Goal: Task Accomplishment & Management: Manage account settings

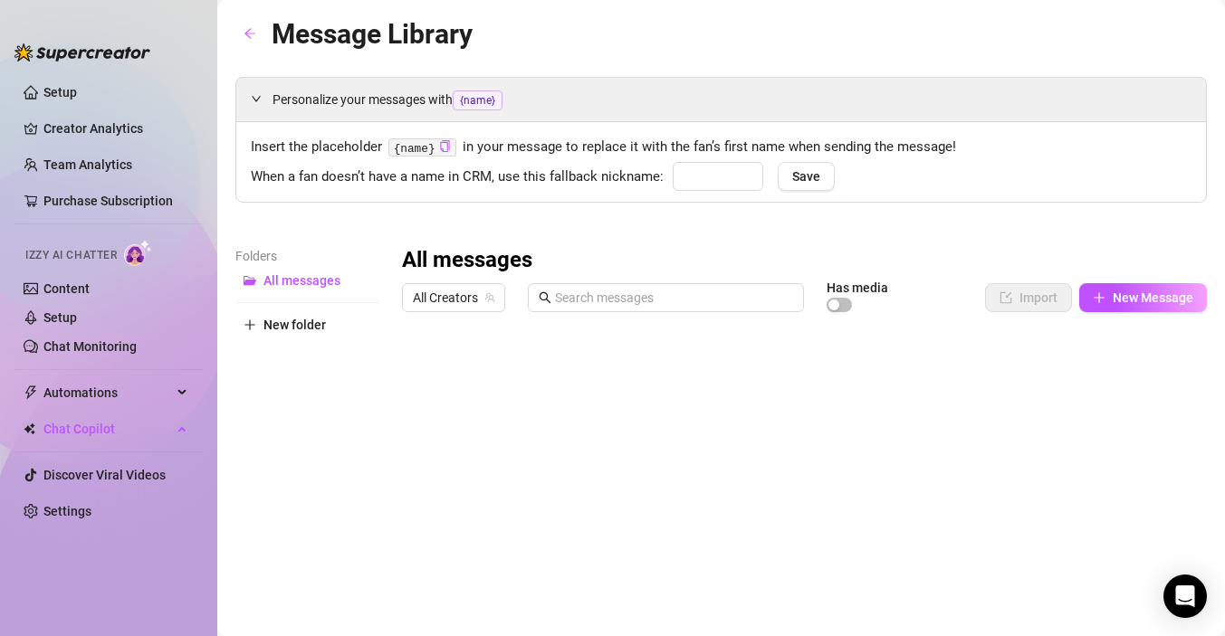
type input "babe"
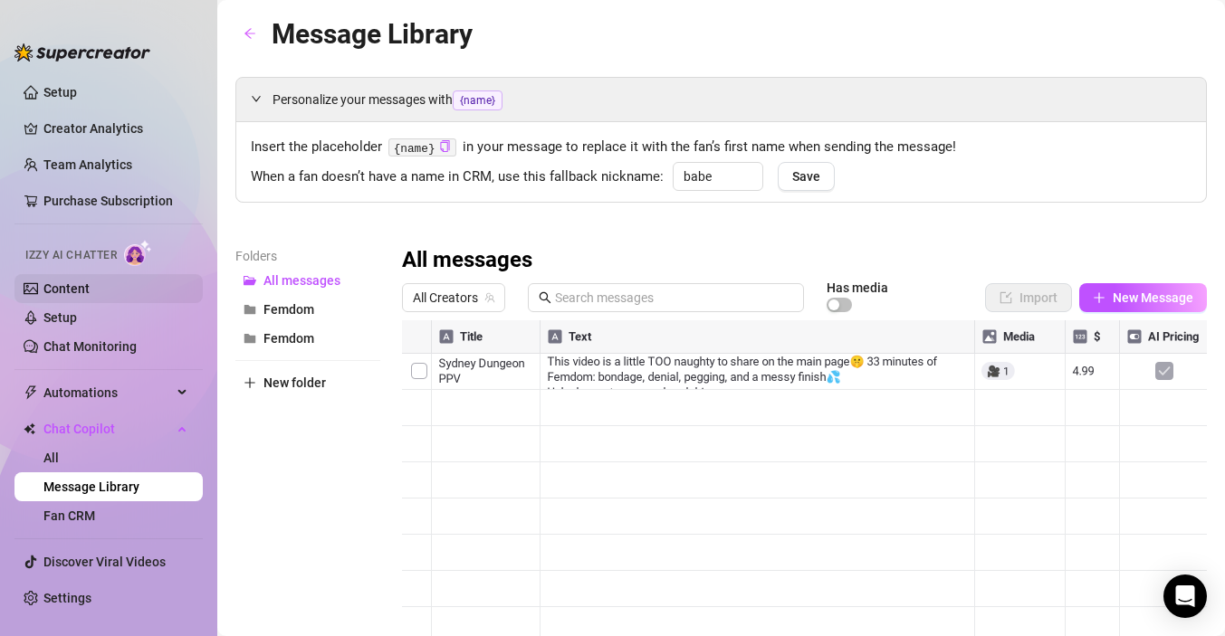
click at [65, 289] on link "Content" at bounding box center [66, 289] width 46 height 14
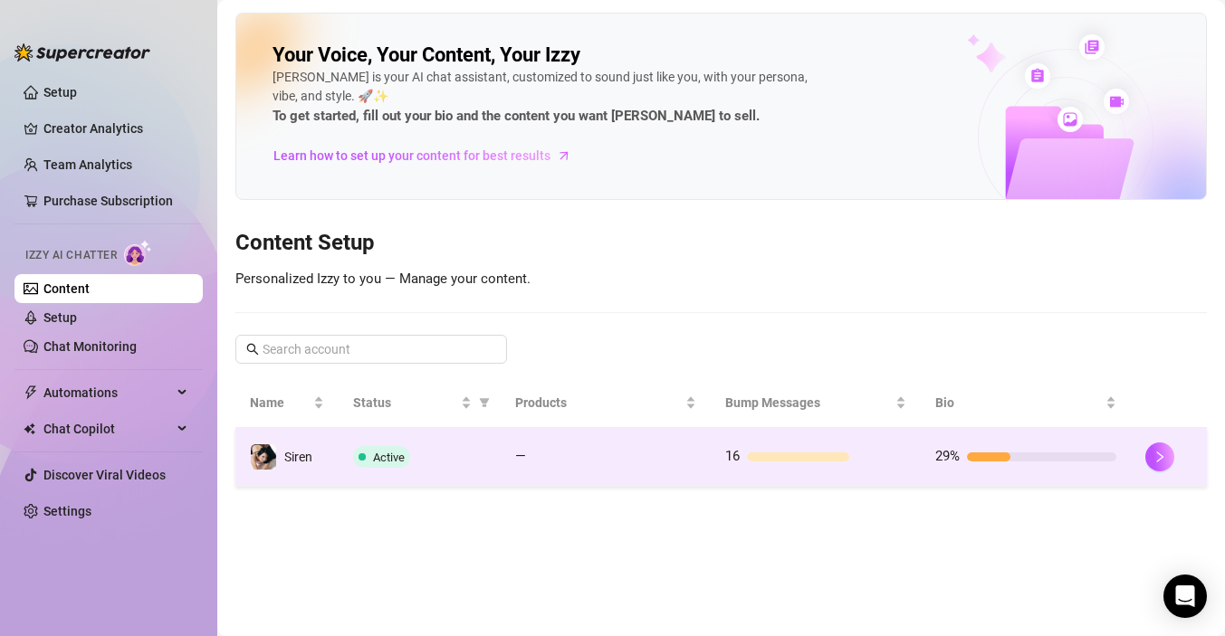
click at [290, 473] on td "Siren" at bounding box center [286, 457] width 103 height 59
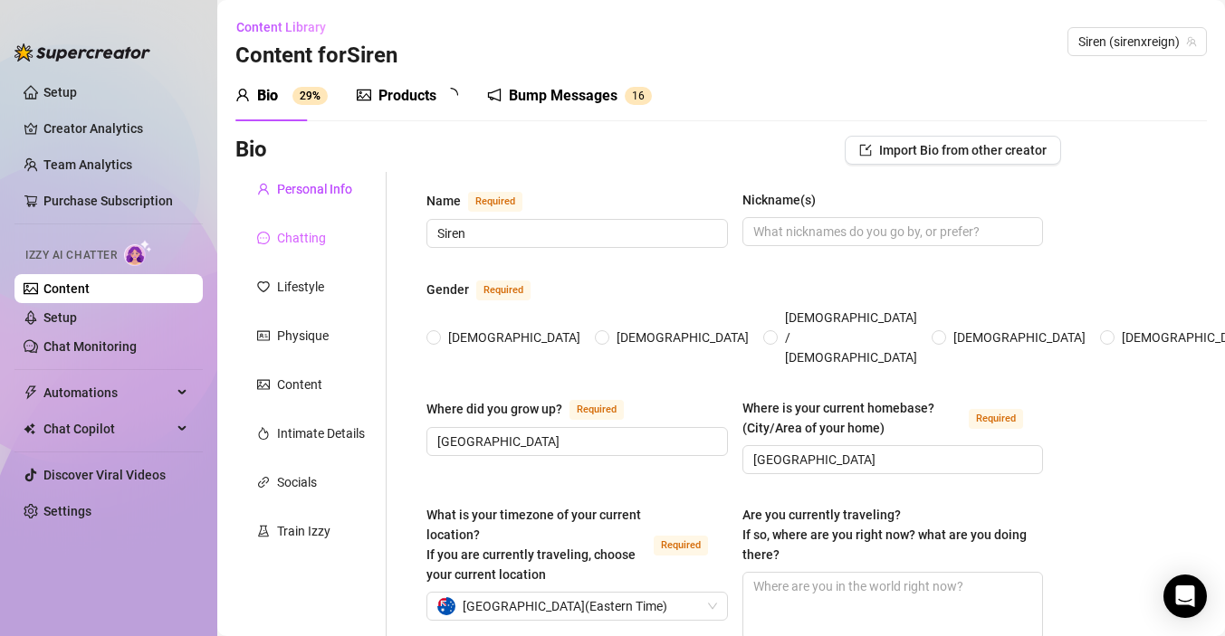
type input "Siren"
type input "[GEOGRAPHIC_DATA]"
type input "[DEMOGRAPHIC_DATA]"
type input "Dating"
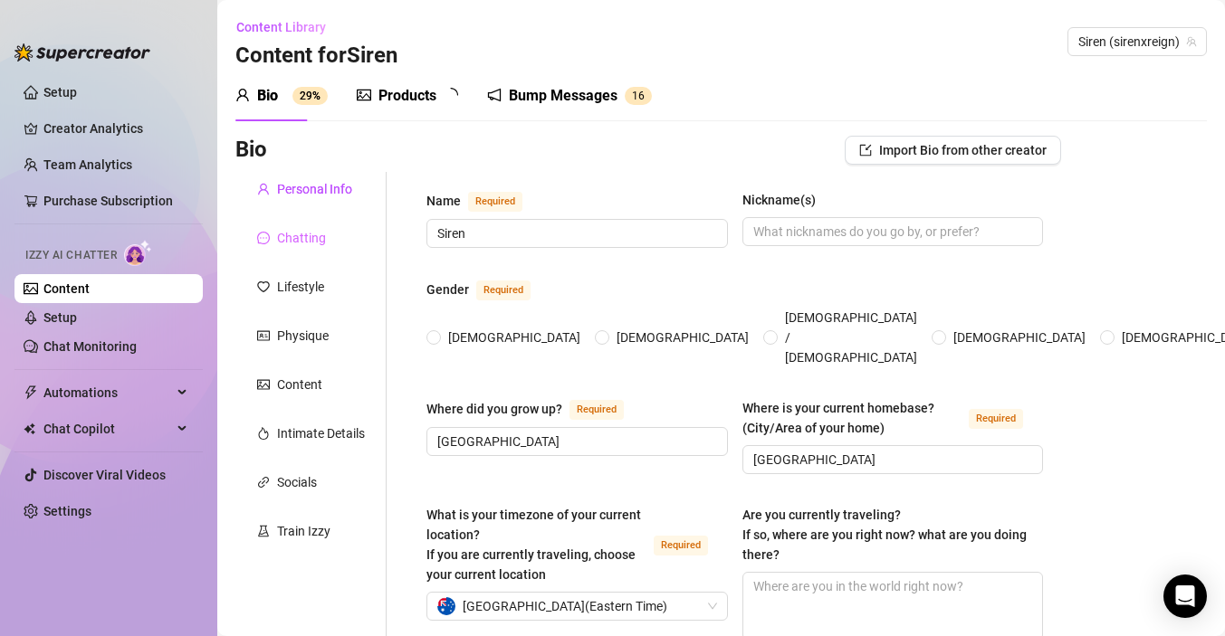
type input "Spicy Dancer"
type input "Marketing diploma, Business student"
type textarea "I would love to make OF my [DEMOGRAPHIC_DATA] job so that I can travel the worl…"
radio input "true"
type input "[DATE]"
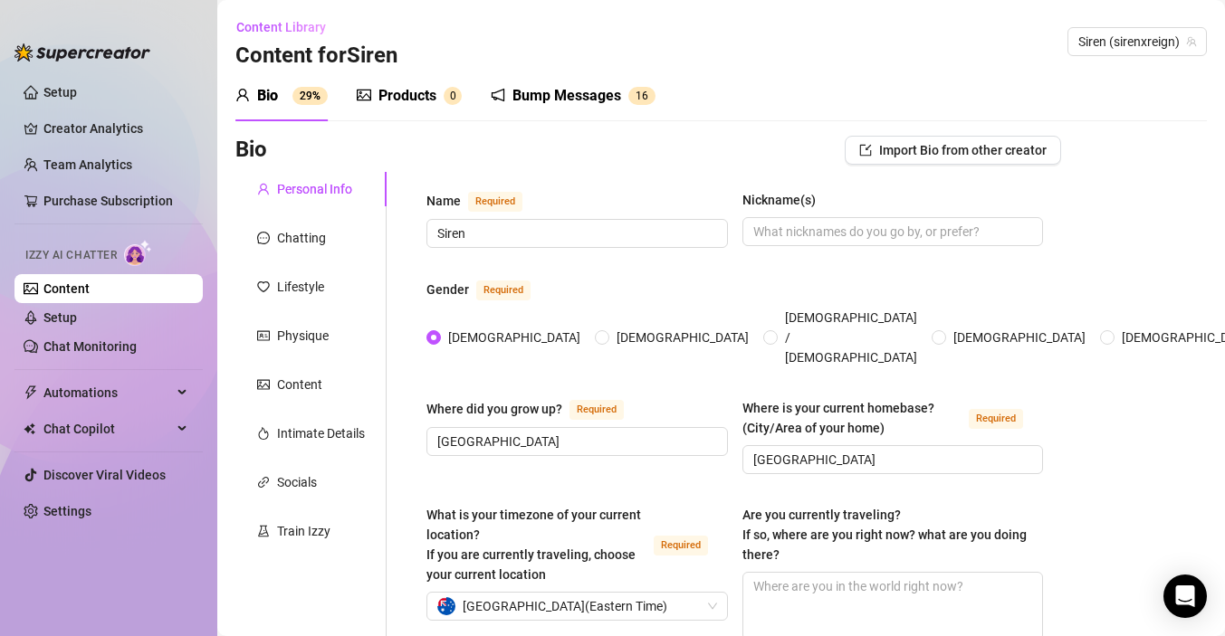
click at [539, 95] on div "Bump Messages" at bounding box center [566, 96] width 109 height 22
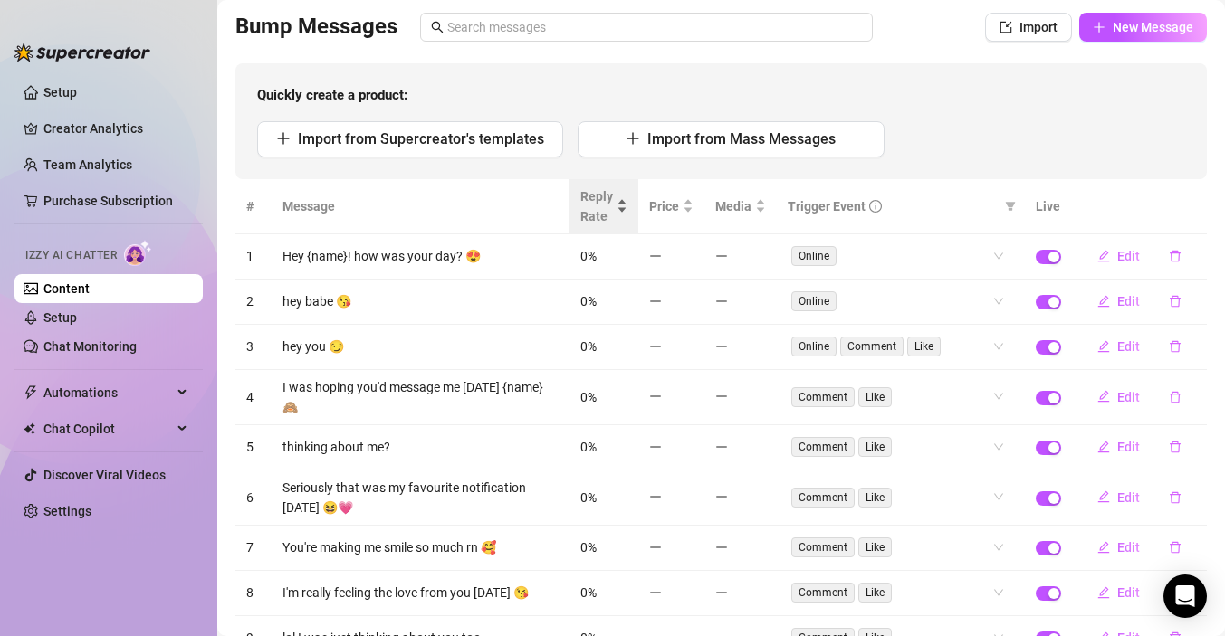
scroll to position [130, 0]
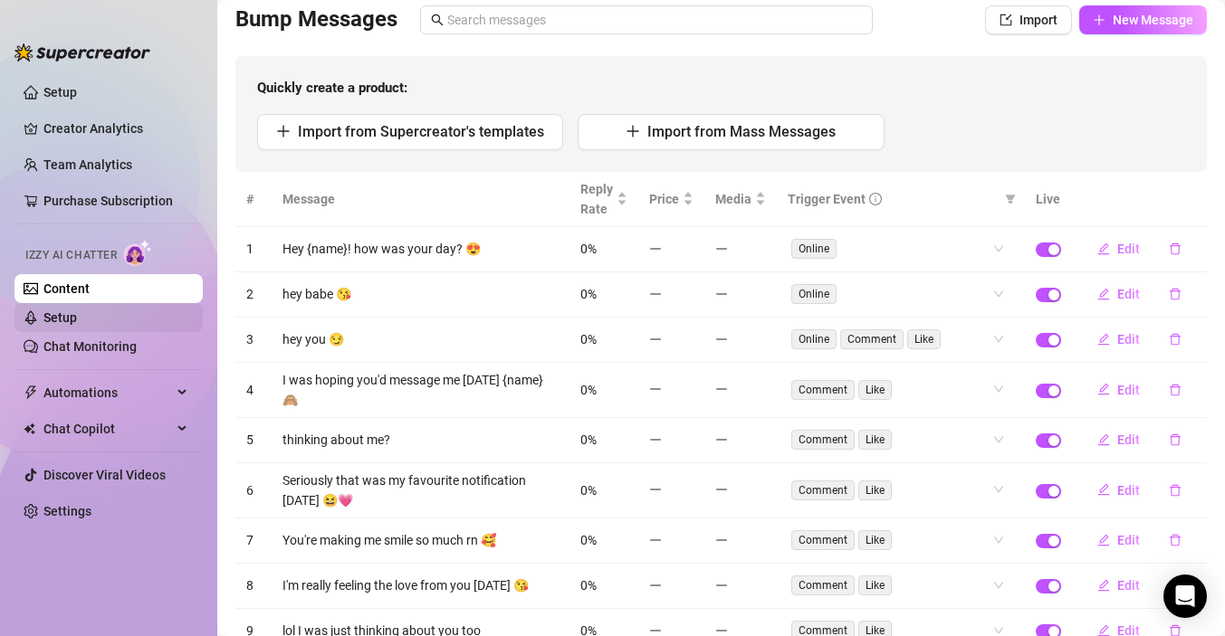
click at [75, 320] on link "Setup" at bounding box center [59, 317] width 33 height 14
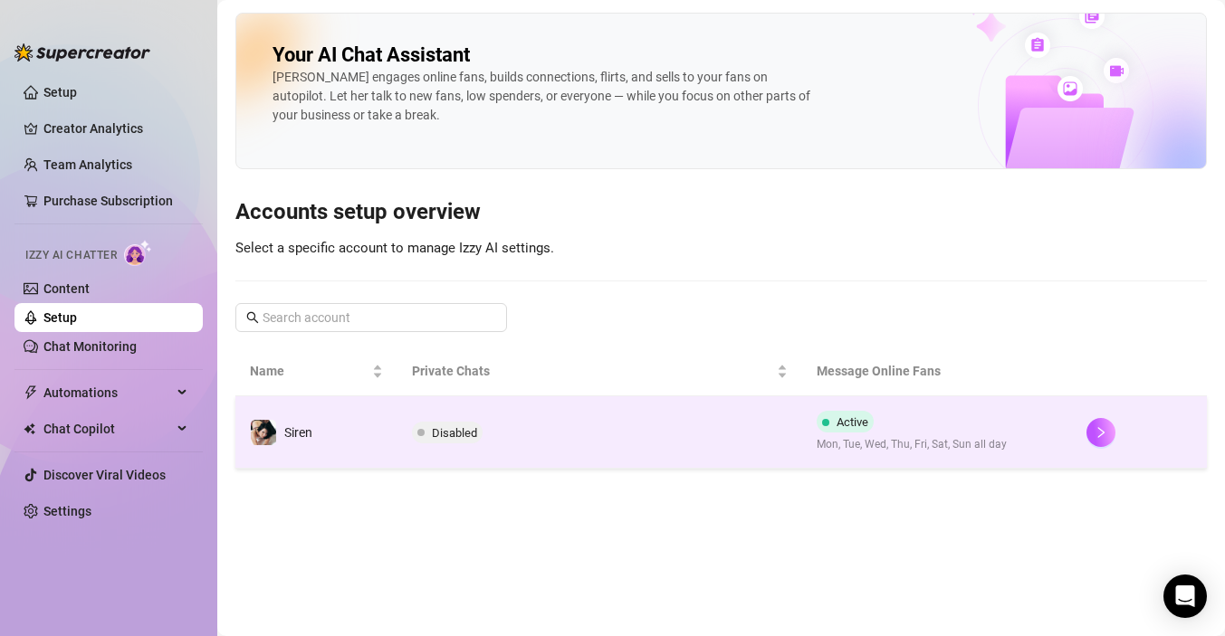
click at [346, 441] on td "Siren" at bounding box center [316, 432] width 162 height 72
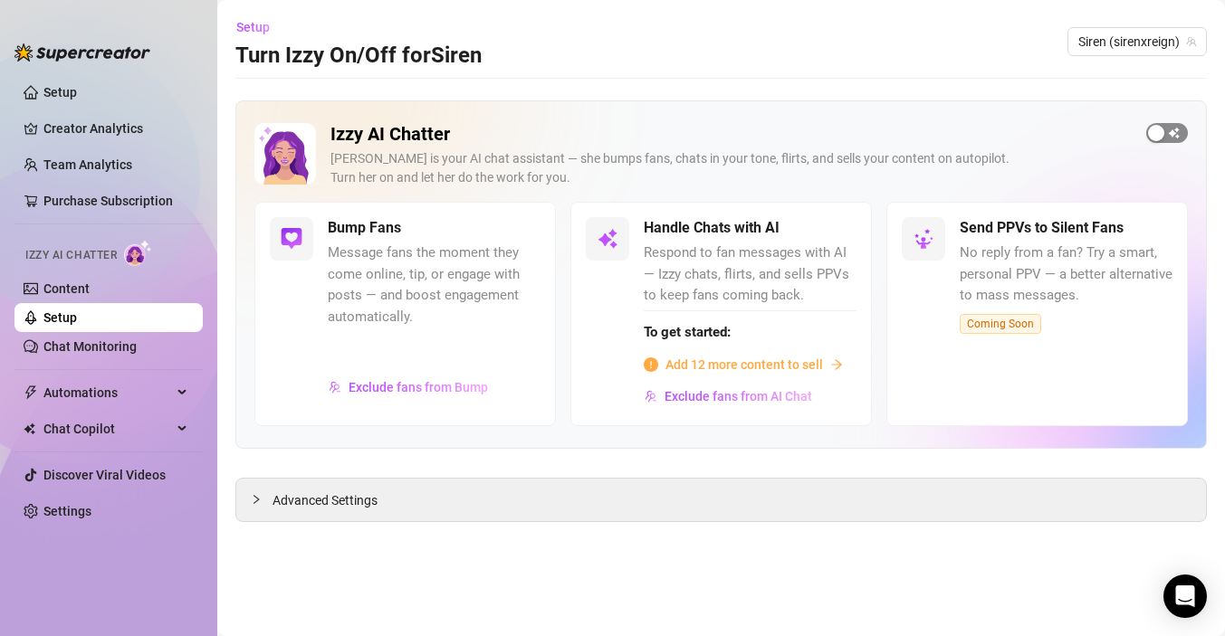
click at [1172, 134] on span "button" at bounding box center [1167, 133] width 42 height 20
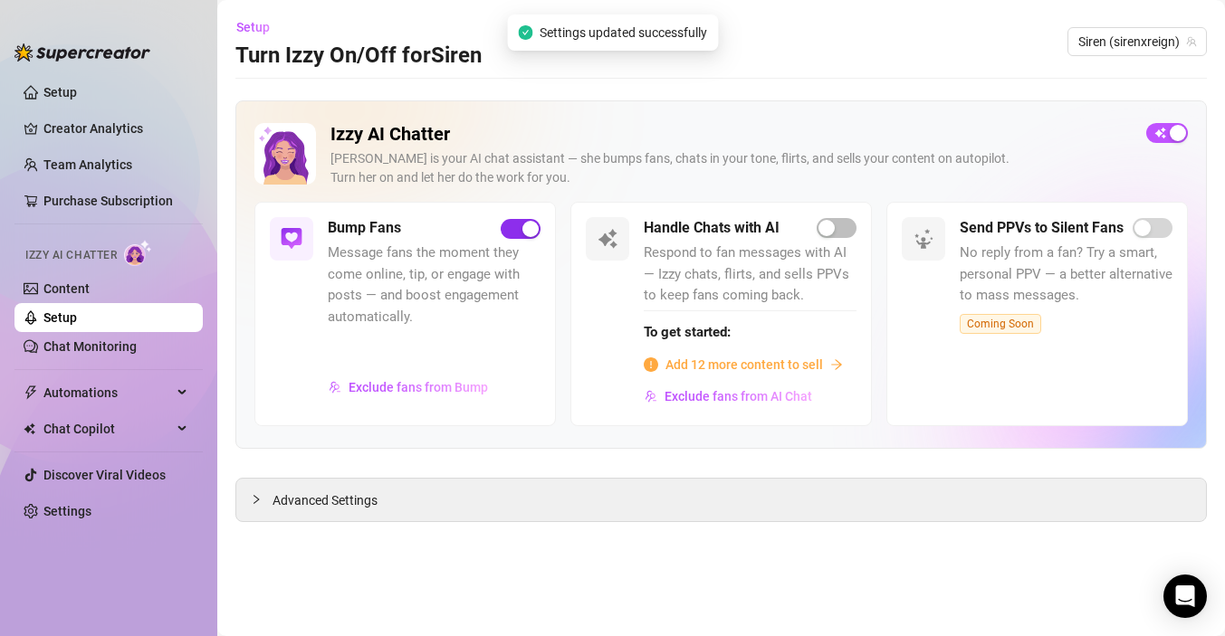
click at [515, 234] on span "button" at bounding box center [521, 229] width 40 height 20
click at [439, 390] on span "Exclude fans from Bump" at bounding box center [417, 387] width 139 height 14
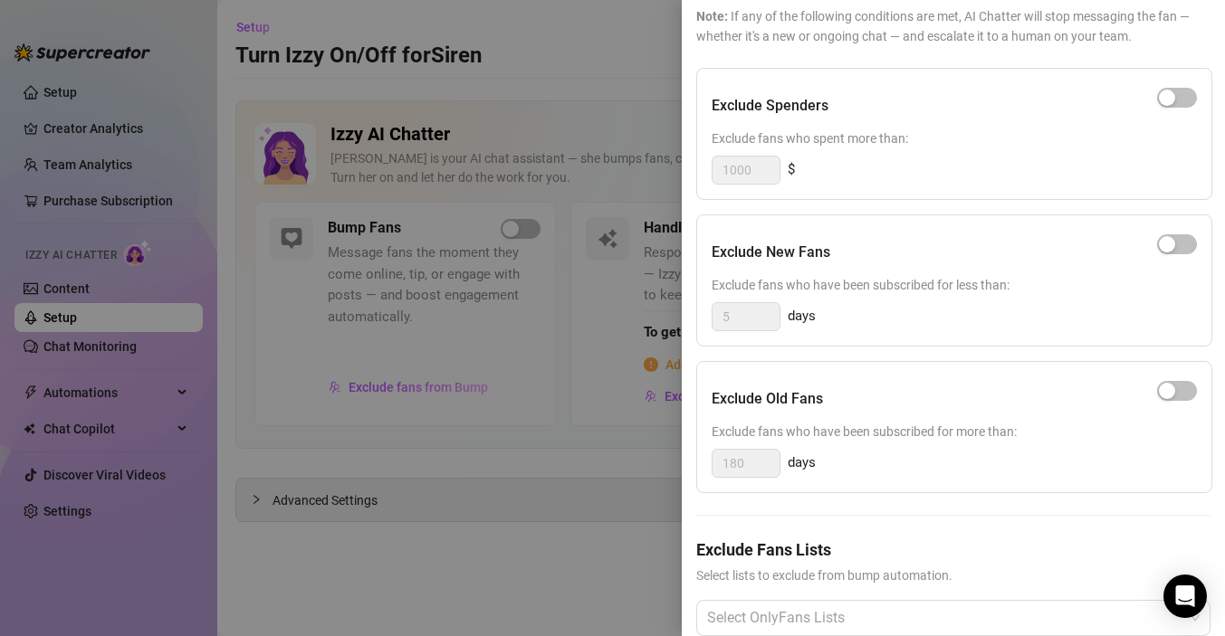
scroll to position [120, 0]
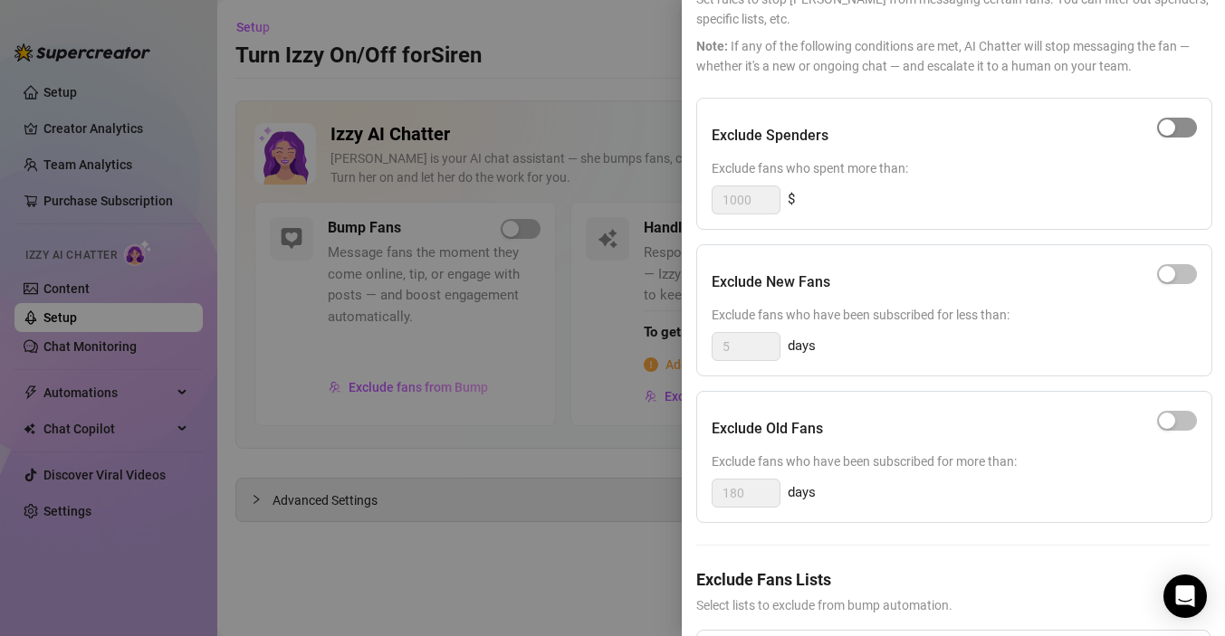
click at [1169, 129] on div "button" at bounding box center [1167, 127] width 16 height 16
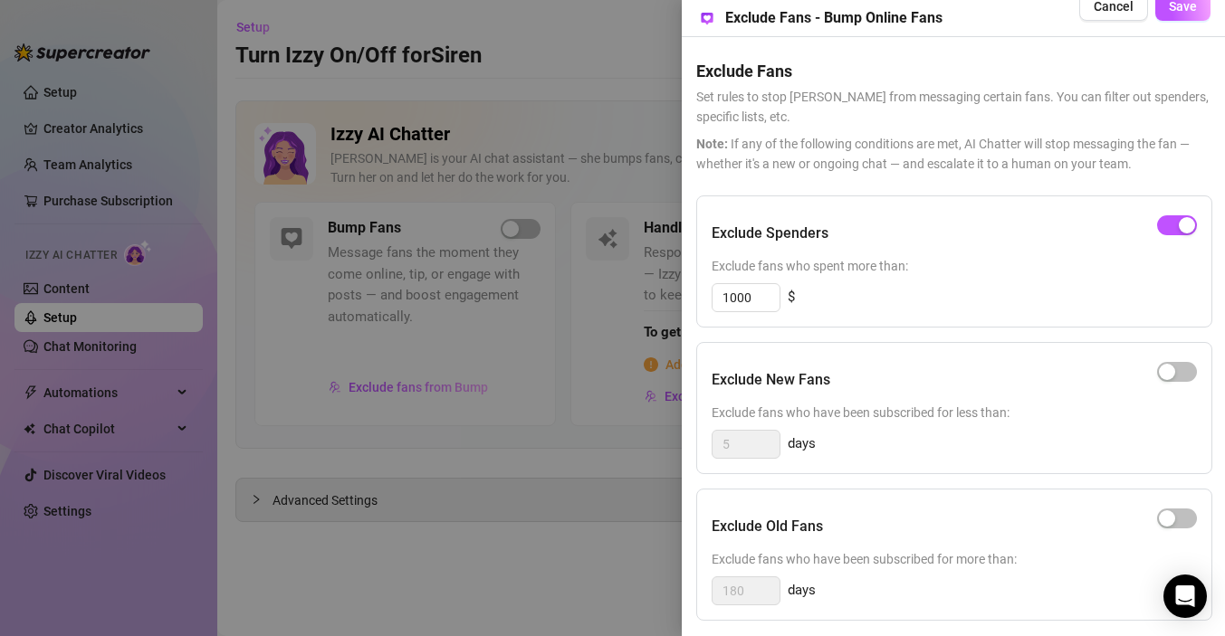
scroll to position [0, 0]
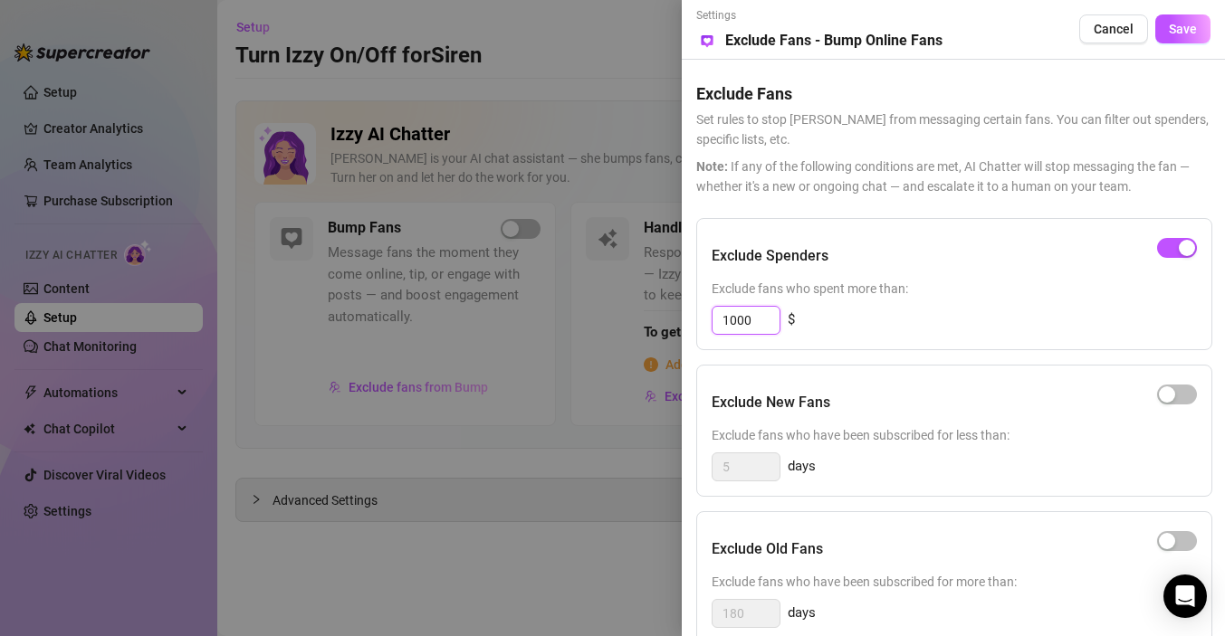
click at [764, 318] on input "1000" at bounding box center [745, 320] width 67 height 27
type input "1"
type input "100"
click at [833, 335] on div "Exclude Spenders Exclude fans who spent more than: 100 $" at bounding box center [954, 284] width 516 height 132
click at [1171, 24] on span "Save" at bounding box center [1183, 29] width 28 height 14
